Goal: Navigation & Orientation: Find specific page/section

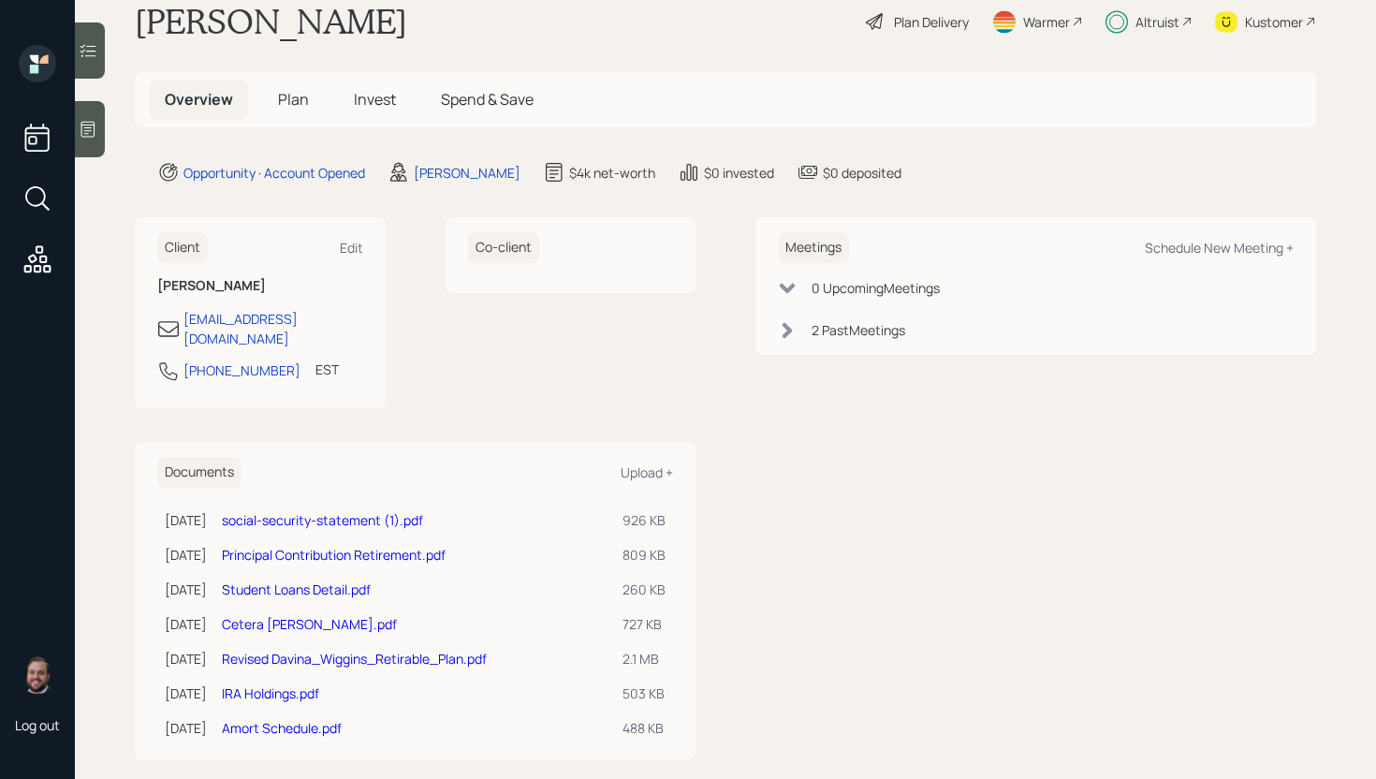
scroll to position [52, 0]
